Goal: Information Seeking & Learning: Learn about a topic

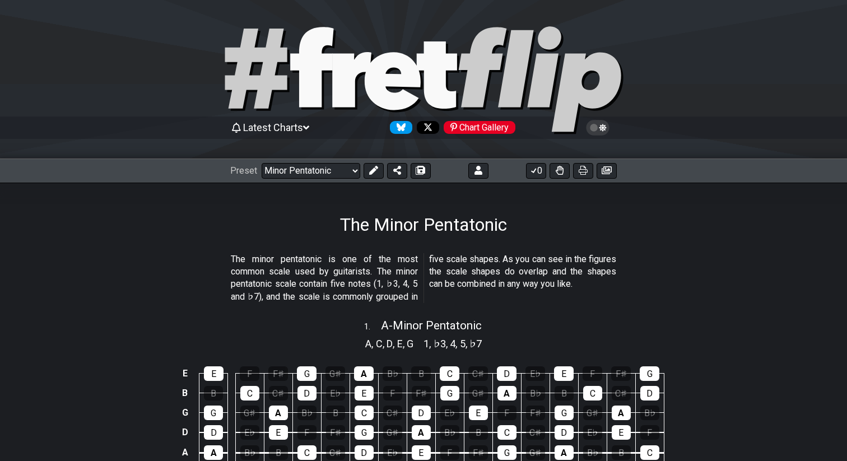
select select "/minor-pentatonic"
select select "C"
click at [307, 62] on icon at bounding box center [311, 67] width 43 height 80
select select "/welcome"
select select "C"
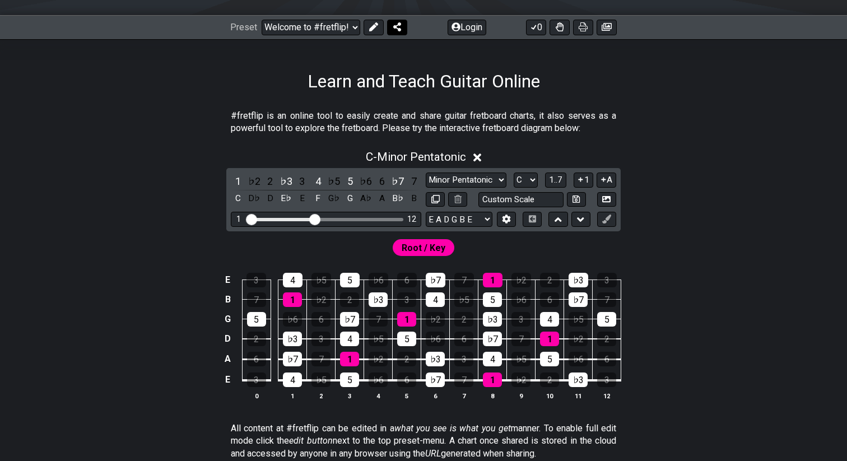
scroll to position [114, 0]
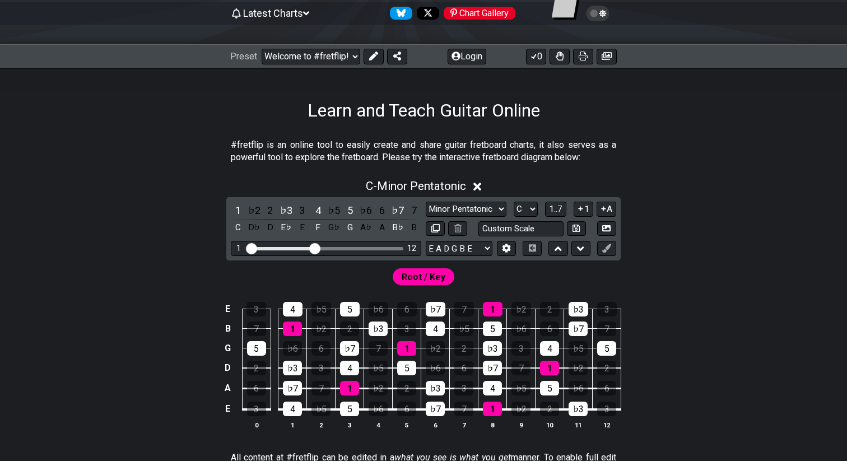
click at [373, 65] on div "Preset Welcome to #fretflip! Initial Preset Custom Preset Minor Pentatonic Majo…" at bounding box center [423, 56] width 847 height 25
click at [371, 59] on icon at bounding box center [373, 56] width 9 height 9
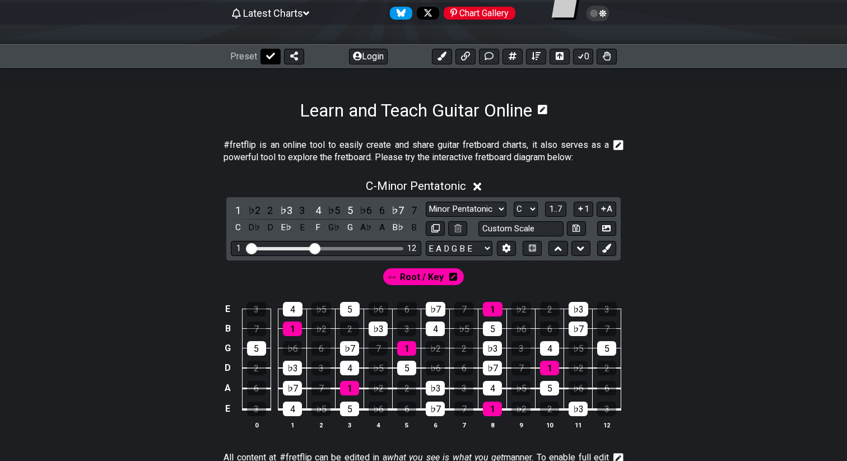
click at [267, 55] on icon at bounding box center [270, 56] width 9 height 9
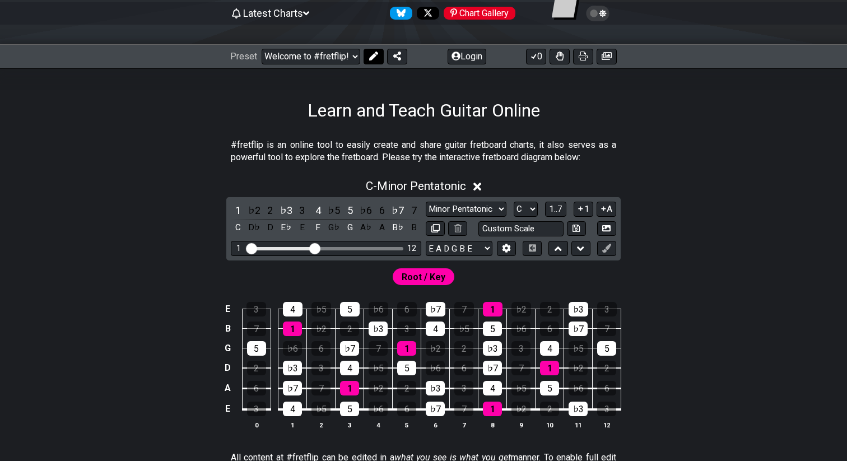
click at [375, 59] on icon at bounding box center [373, 56] width 9 height 9
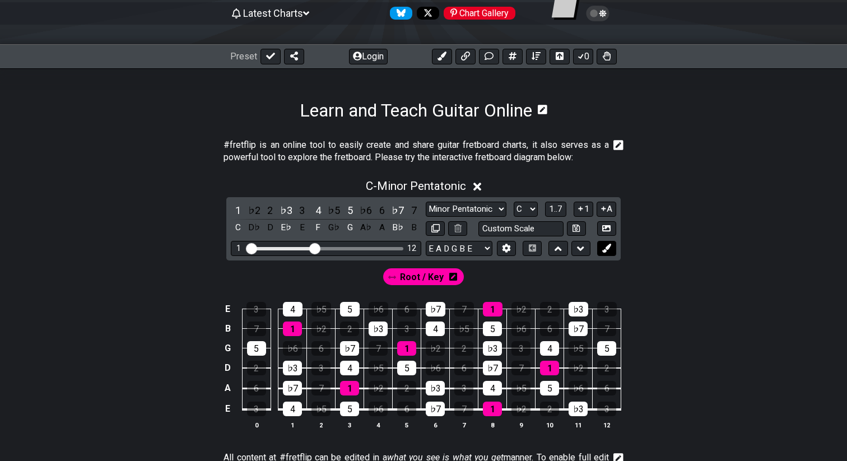
click at [607, 246] on icon at bounding box center [606, 248] width 8 height 8
click at [607, 248] on icon at bounding box center [606, 248] width 8 height 8
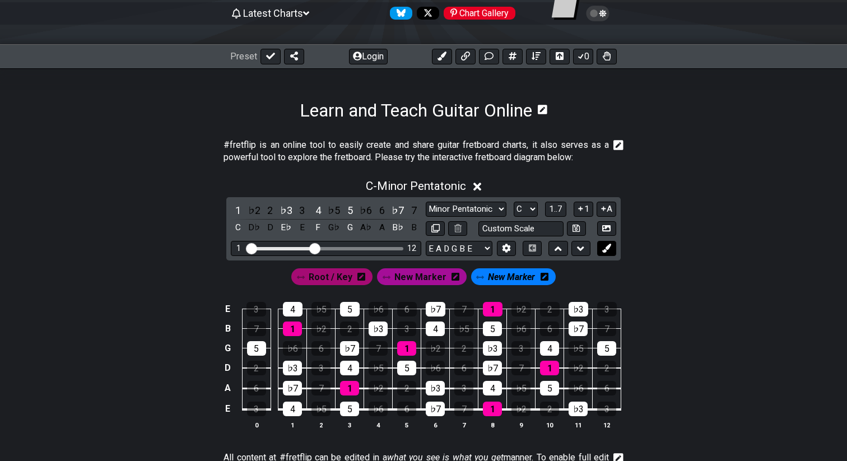
click at [607, 248] on icon at bounding box center [606, 248] width 8 height 8
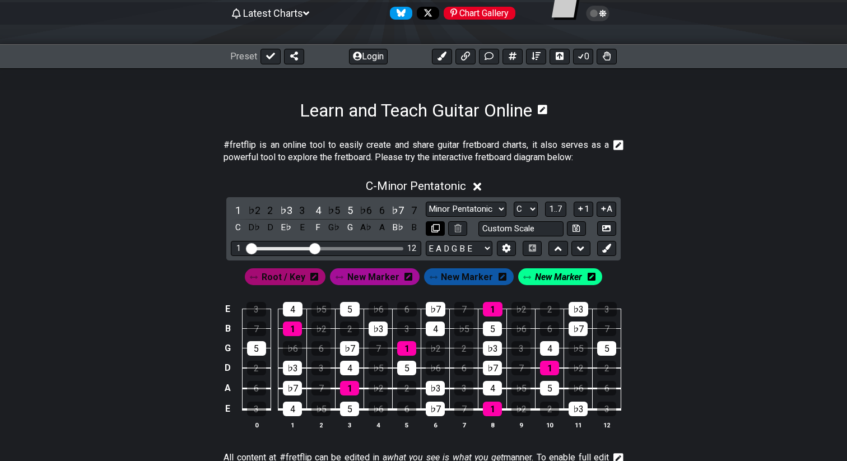
click at [438, 228] on icon at bounding box center [435, 228] width 8 height 8
select select "C"
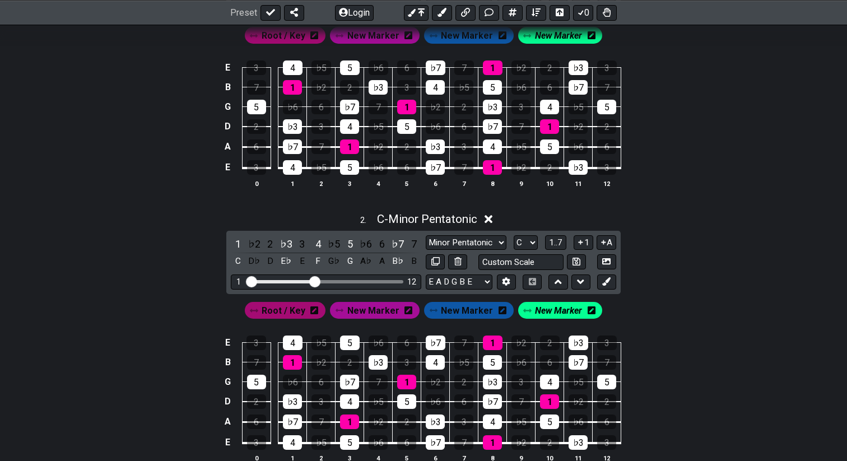
scroll to position [0, 0]
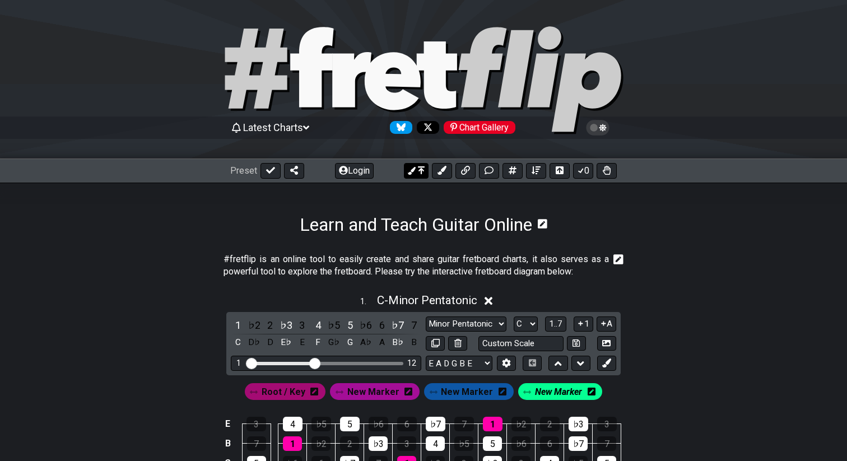
click at [420, 171] on icon at bounding box center [421, 170] width 7 height 9
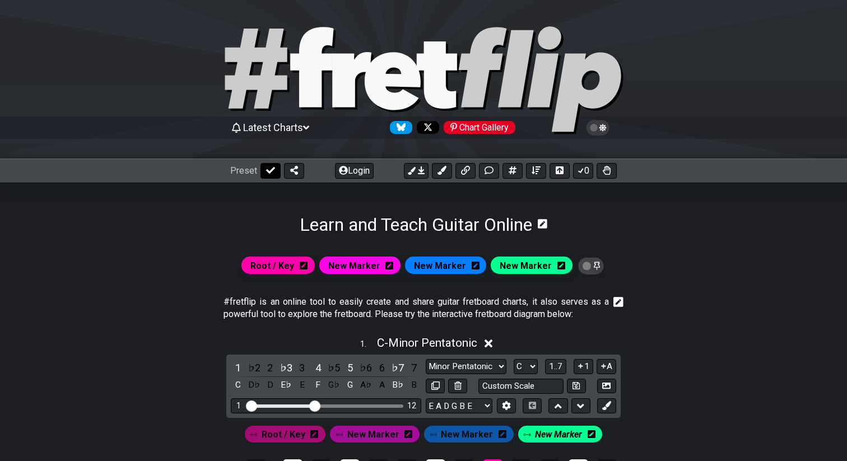
click at [272, 174] on icon at bounding box center [270, 170] width 9 height 9
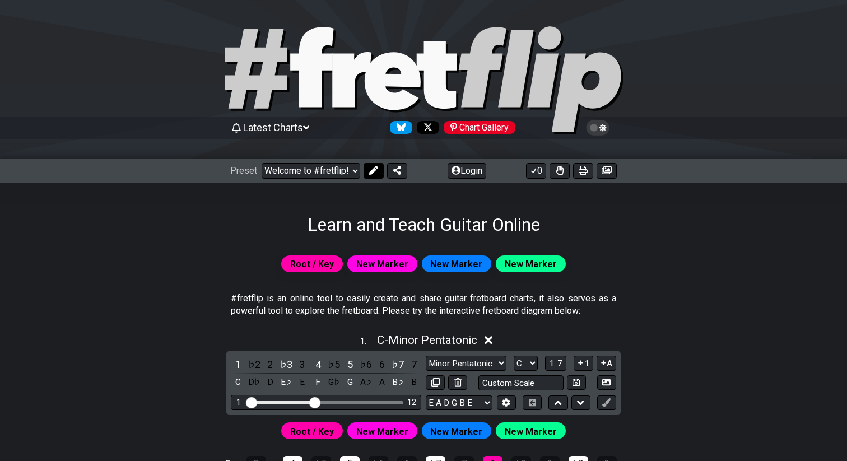
click at [370, 171] on icon at bounding box center [373, 170] width 9 height 9
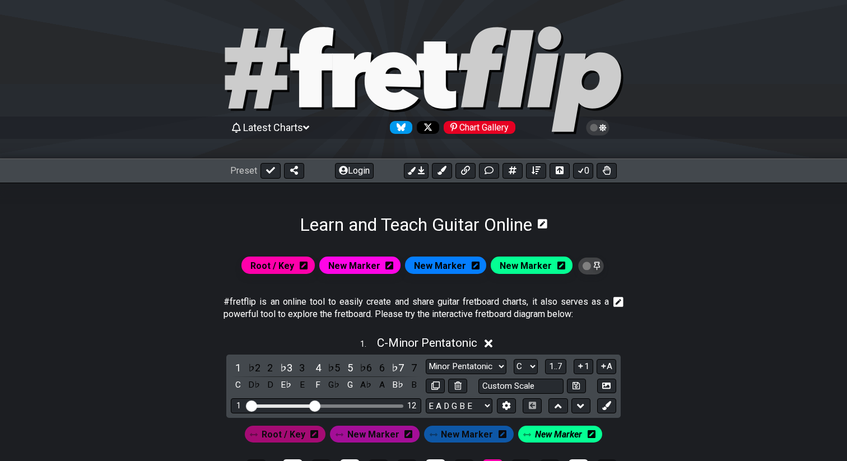
click at [594, 265] on icon at bounding box center [597, 266] width 6 height 8
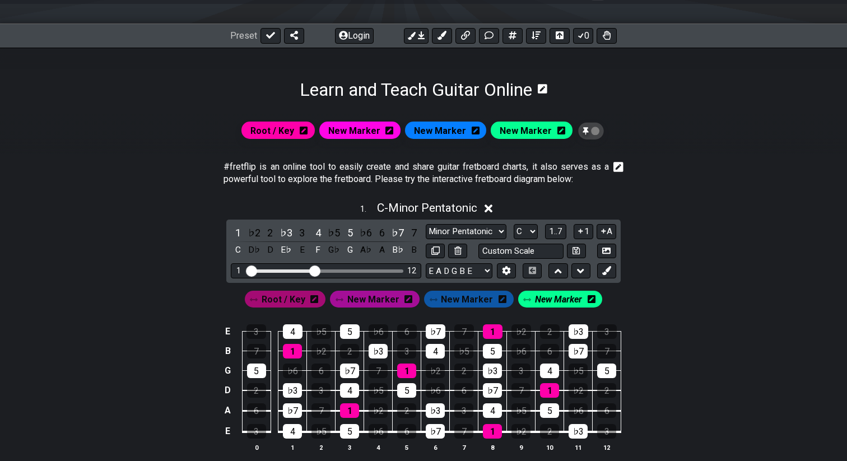
scroll to position [130, 0]
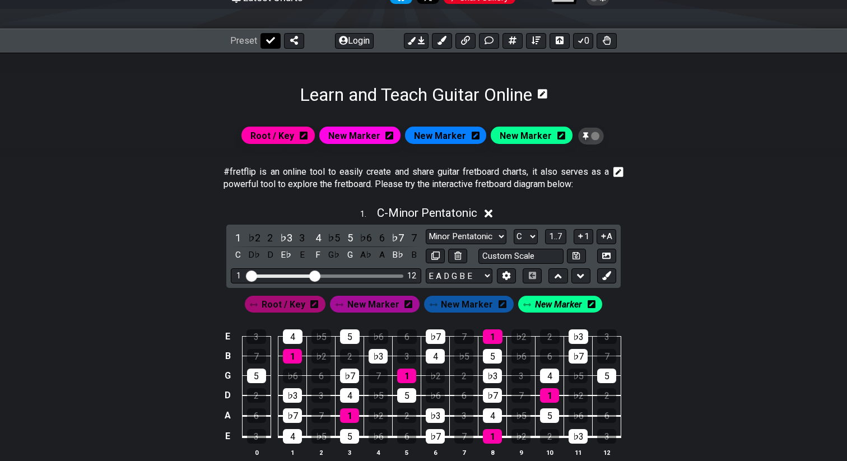
click at [268, 45] on button at bounding box center [271, 41] width 20 height 16
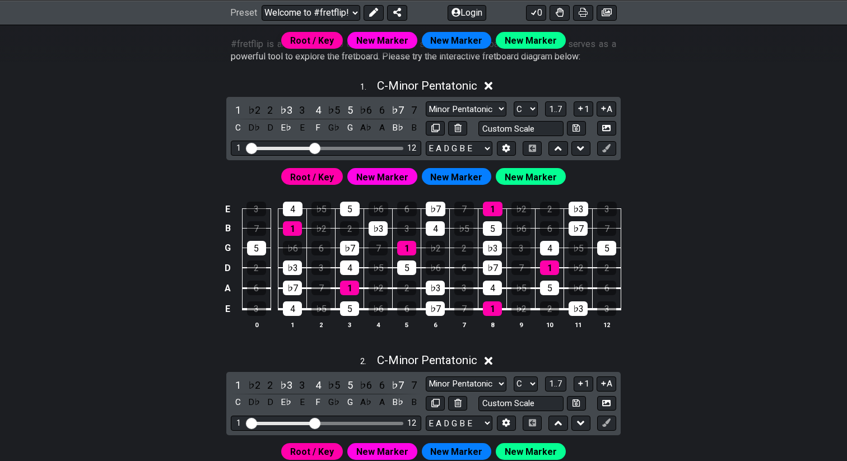
scroll to position [249, 0]
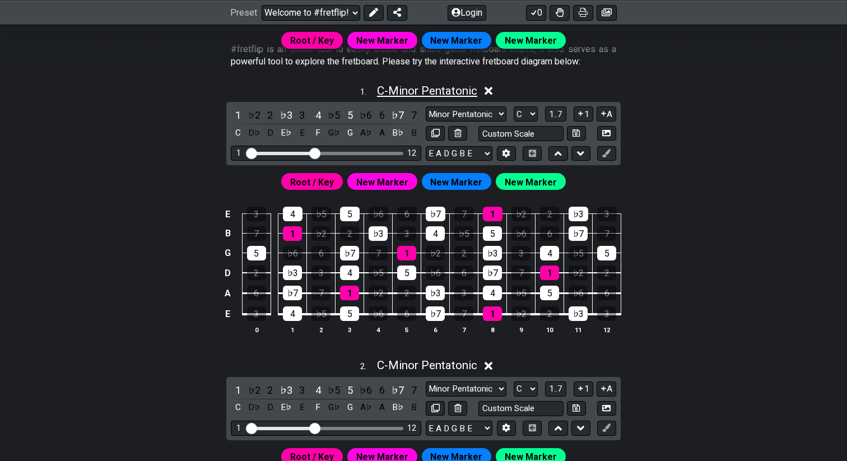
click at [438, 91] on span "C - Minor Pentatonic" at bounding box center [427, 90] width 100 height 13
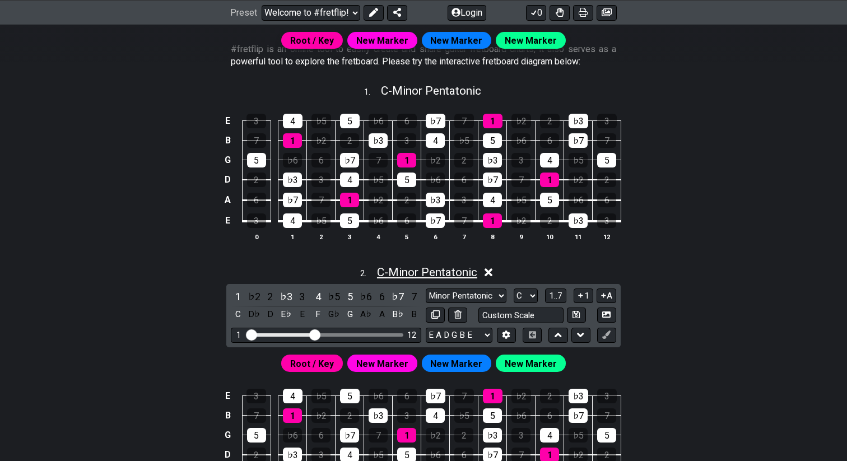
click at [403, 273] on span "C - Minor Pentatonic" at bounding box center [427, 272] width 100 height 13
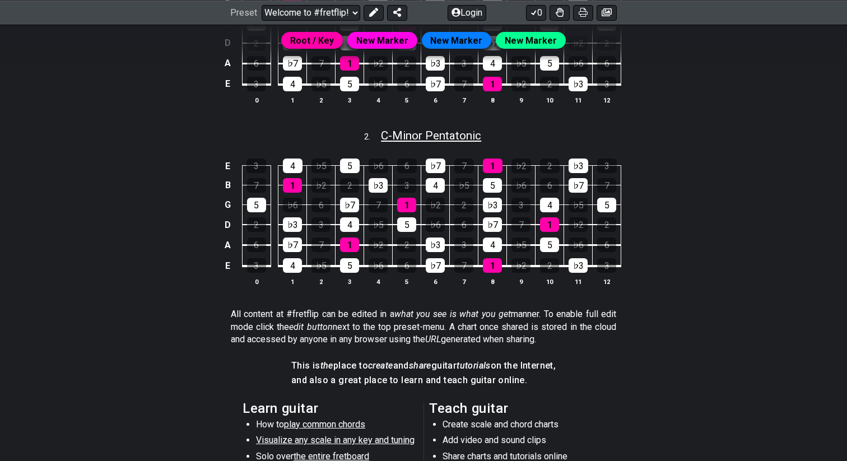
scroll to position [387, 0]
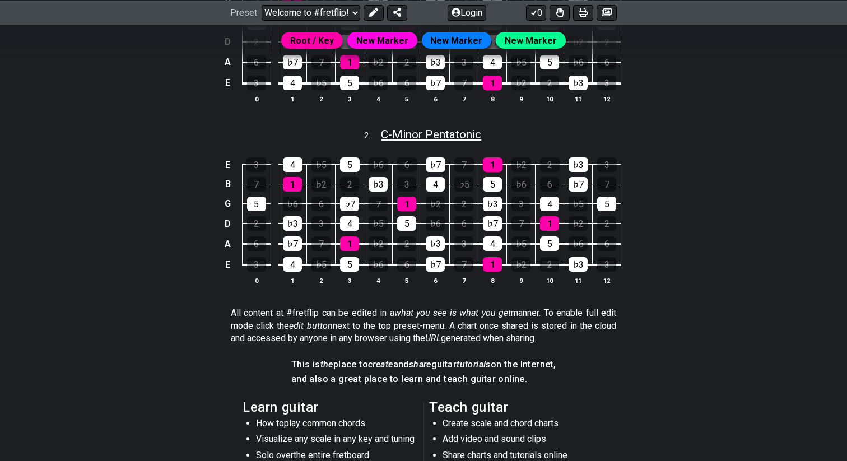
click at [449, 138] on span "C - Minor Pentatonic" at bounding box center [431, 134] width 100 height 13
select select "C"
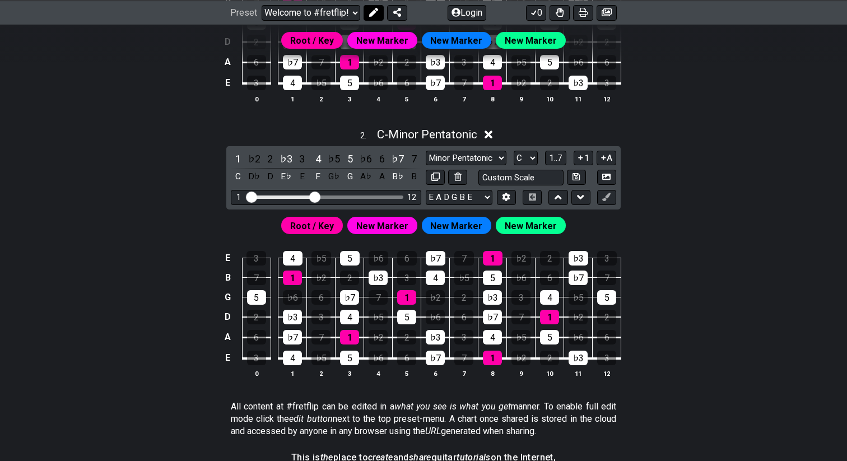
click at [374, 12] on icon at bounding box center [373, 12] width 9 height 9
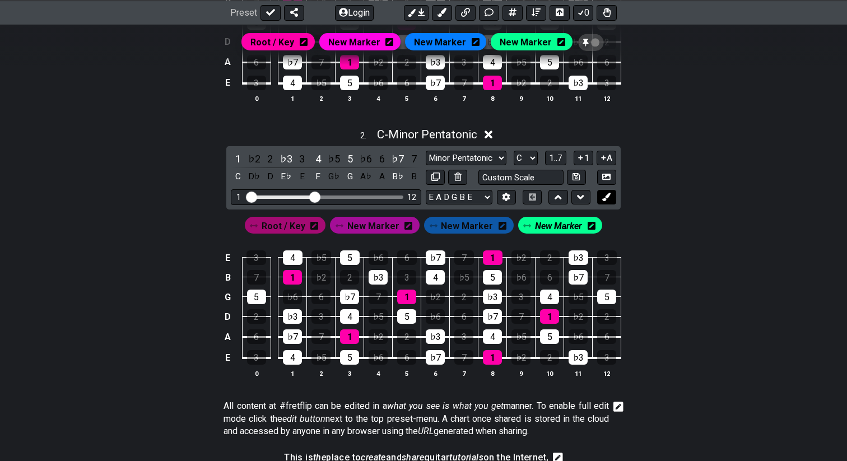
click at [609, 195] on icon at bounding box center [606, 197] width 8 height 8
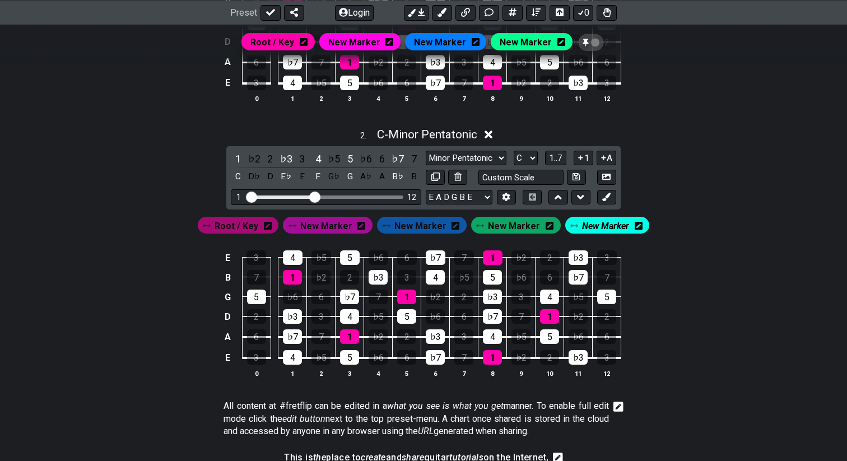
click at [635, 225] on icon at bounding box center [639, 226] width 8 height 8
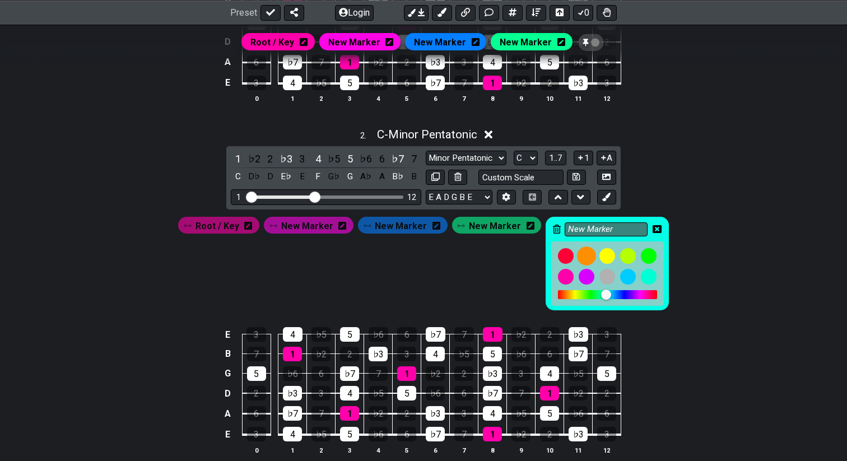
click at [577, 252] on div at bounding box center [586, 256] width 19 height 19
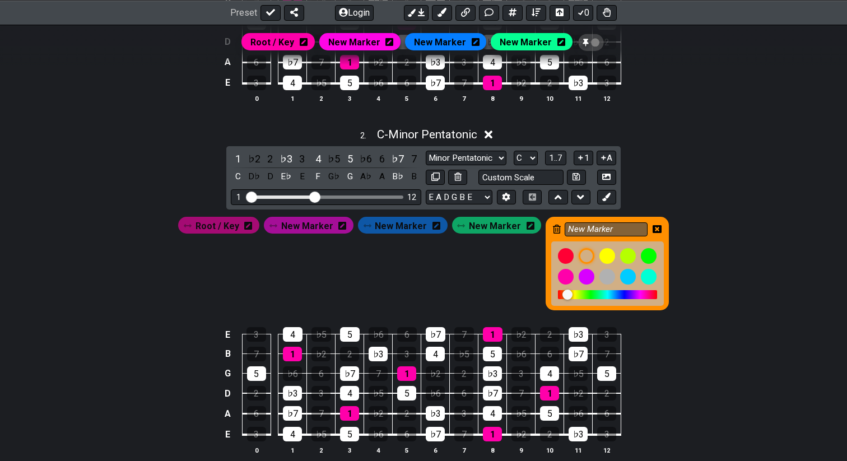
click at [653, 228] on icon at bounding box center [657, 229] width 9 height 9
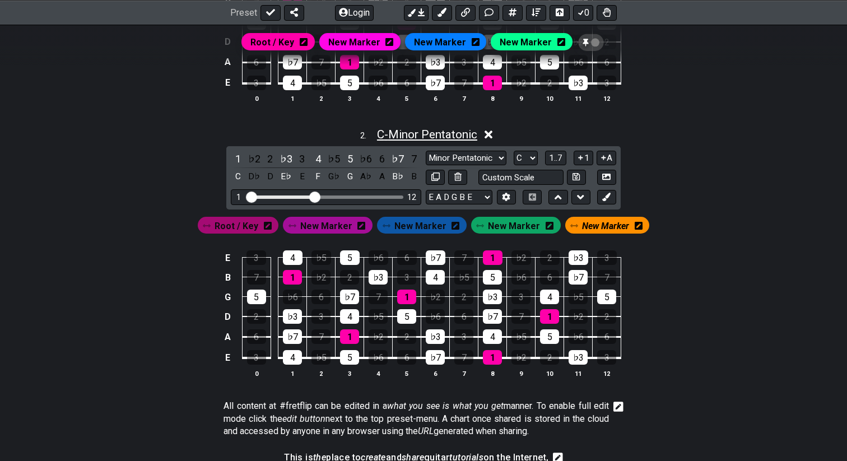
click at [422, 129] on span "C - Minor Pentatonic" at bounding box center [427, 134] width 100 height 13
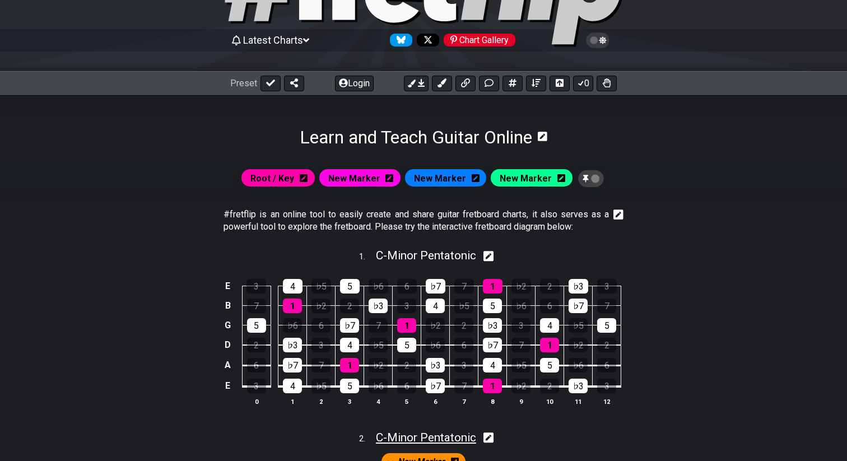
scroll to position [85, 0]
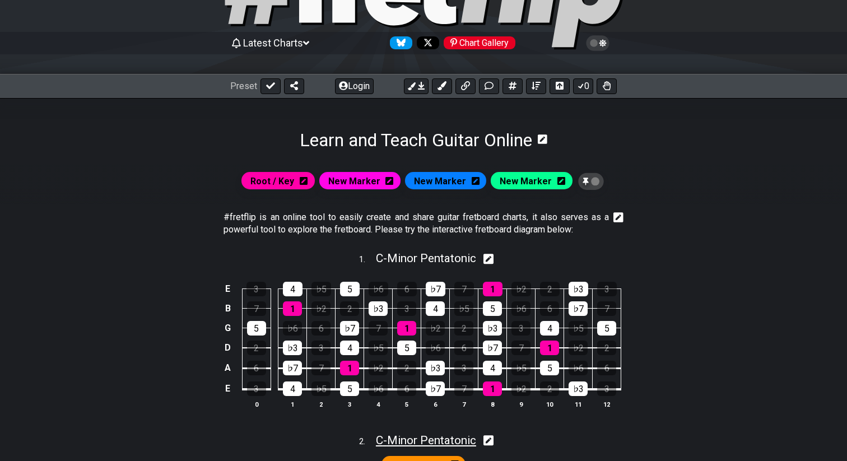
click at [422, 129] on h1 "Learn and Teach Guitar Online" at bounding box center [416, 139] width 233 height 21
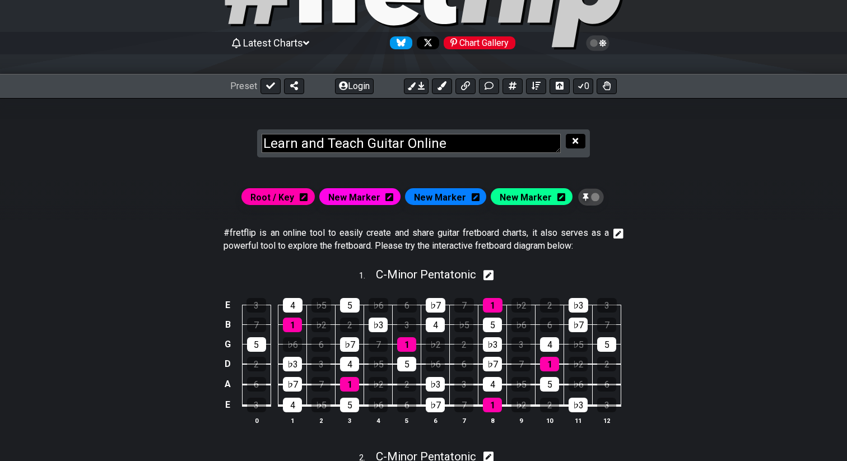
click at [578, 138] on icon at bounding box center [576, 141] width 6 height 6
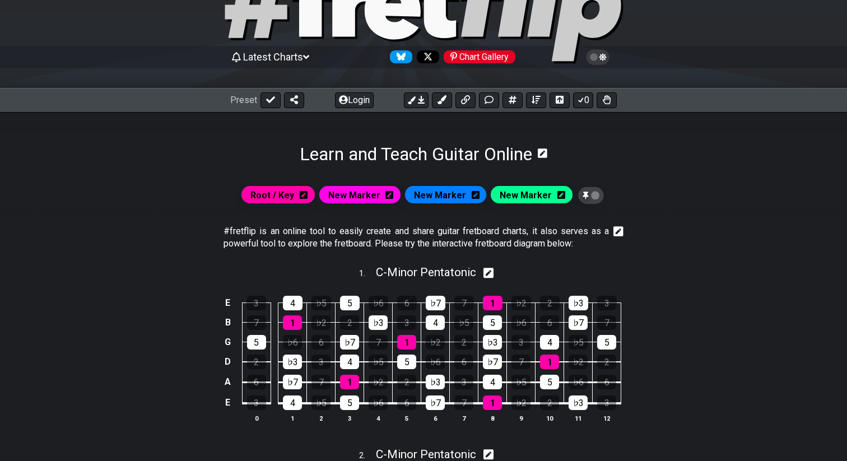
scroll to position [0, 0]
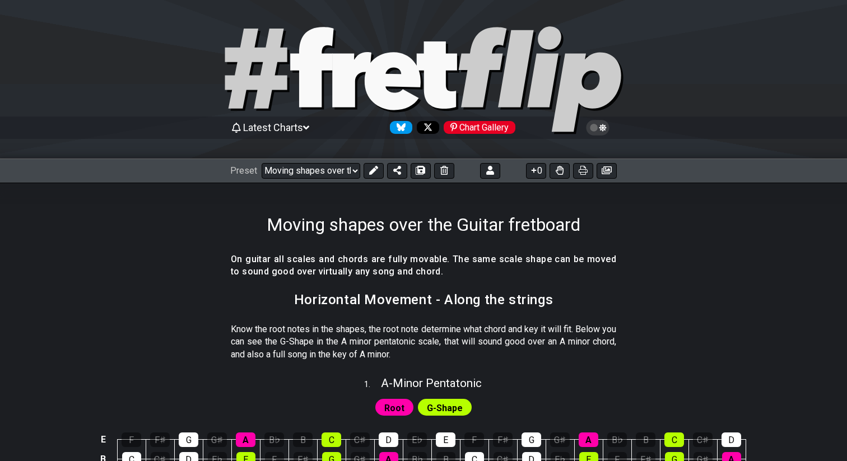
select select "/022HLA5PM"
